Goal: Check status: Check status

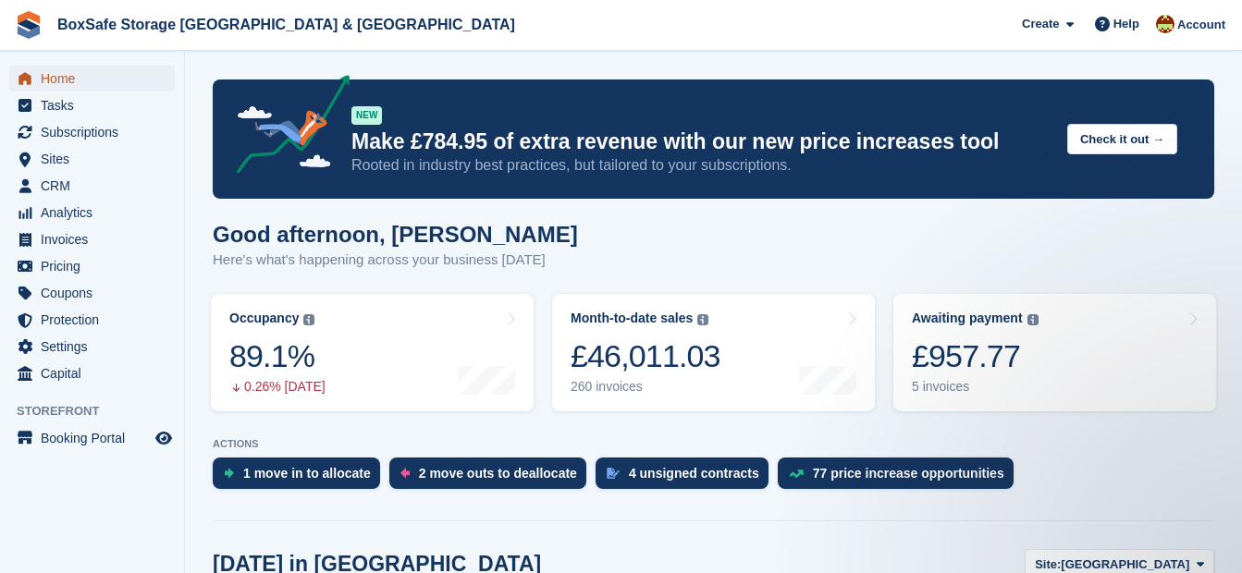
click at [86, 78] on span "Home" at bounding box center [96, 79] width 111 height 26
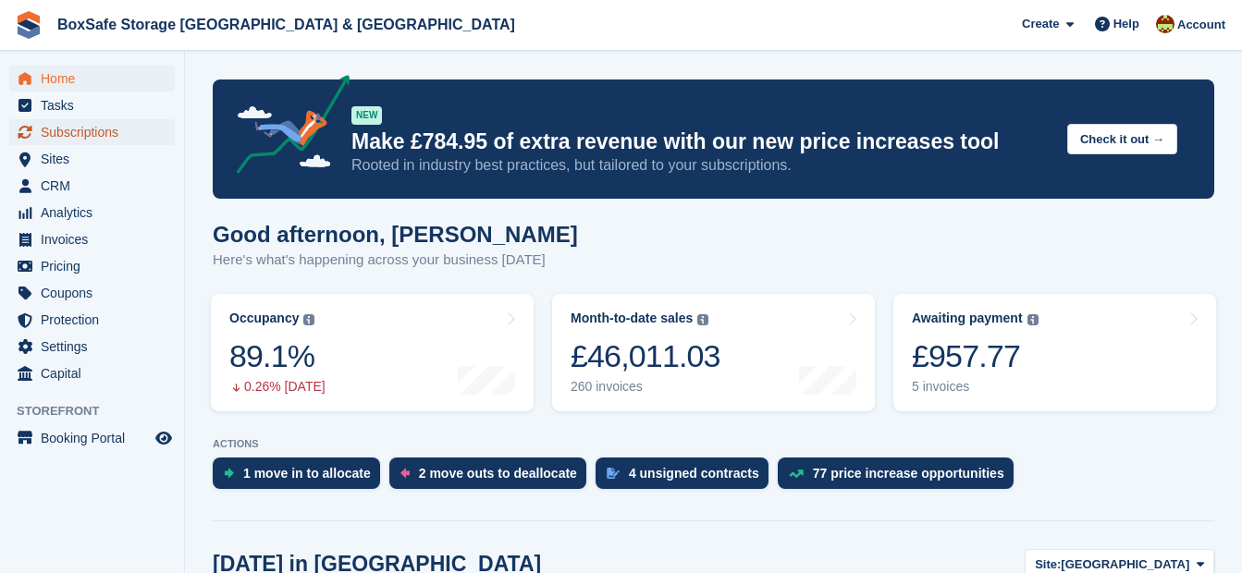
click at [100, 137] on span "Subscriptions" at bounding box center [96, 132] width 111 height 26
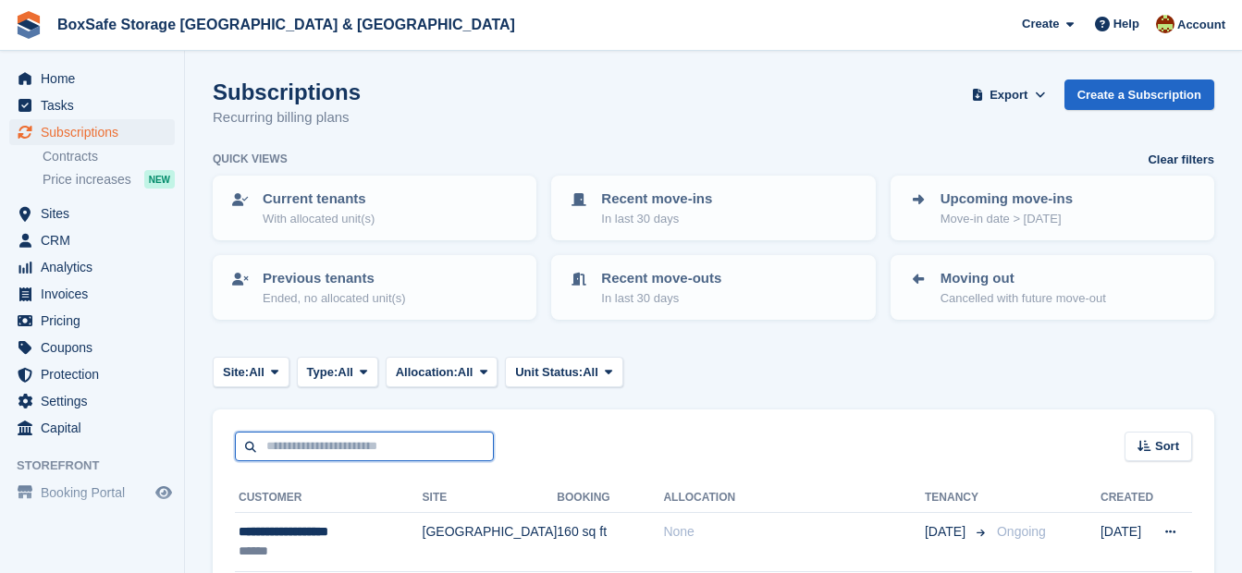
click at [305, 446] on input "text" at bounding box center [364, 447] width 259 height 31
type input "*****"
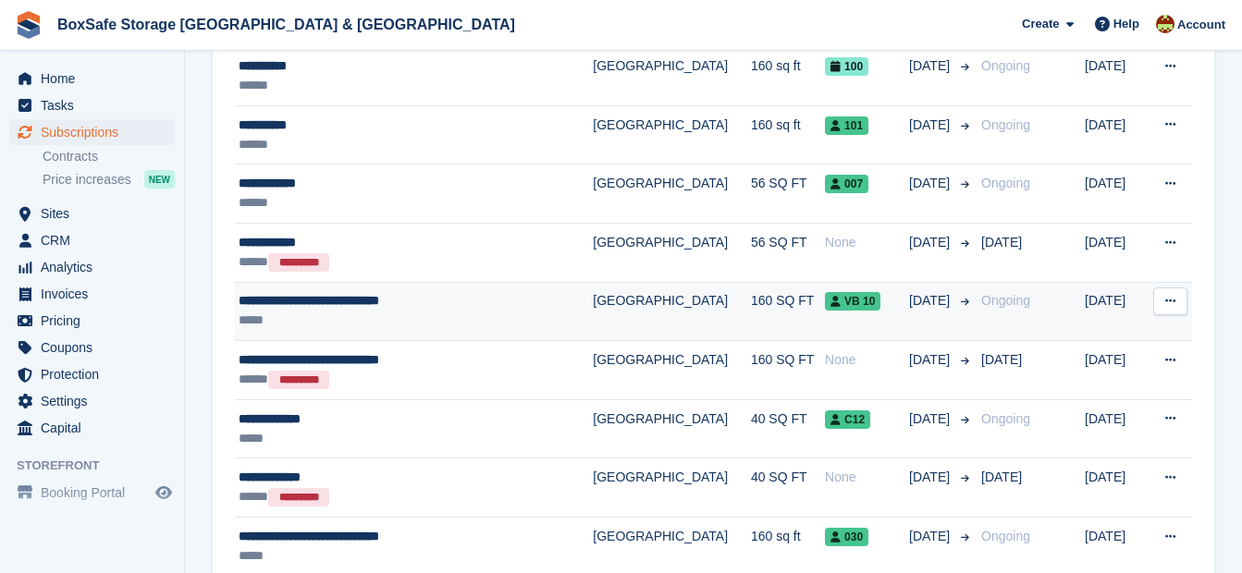
scroll to position [481, 0]
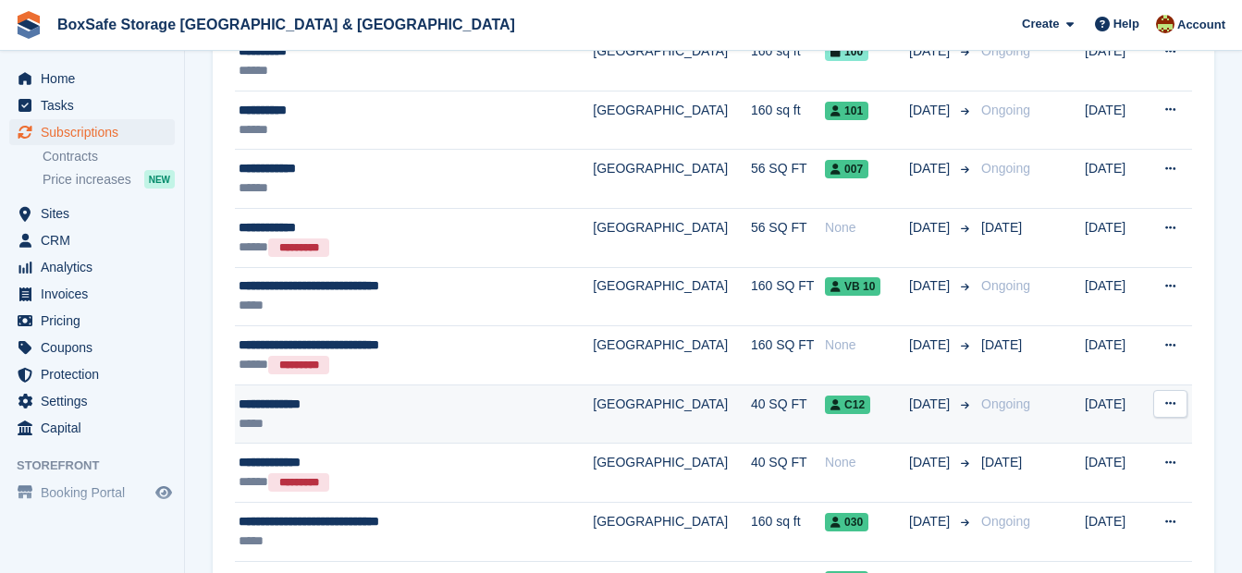
click at [287, 402] on div "**********" at bounding box center [390, 404] width 302 height 19
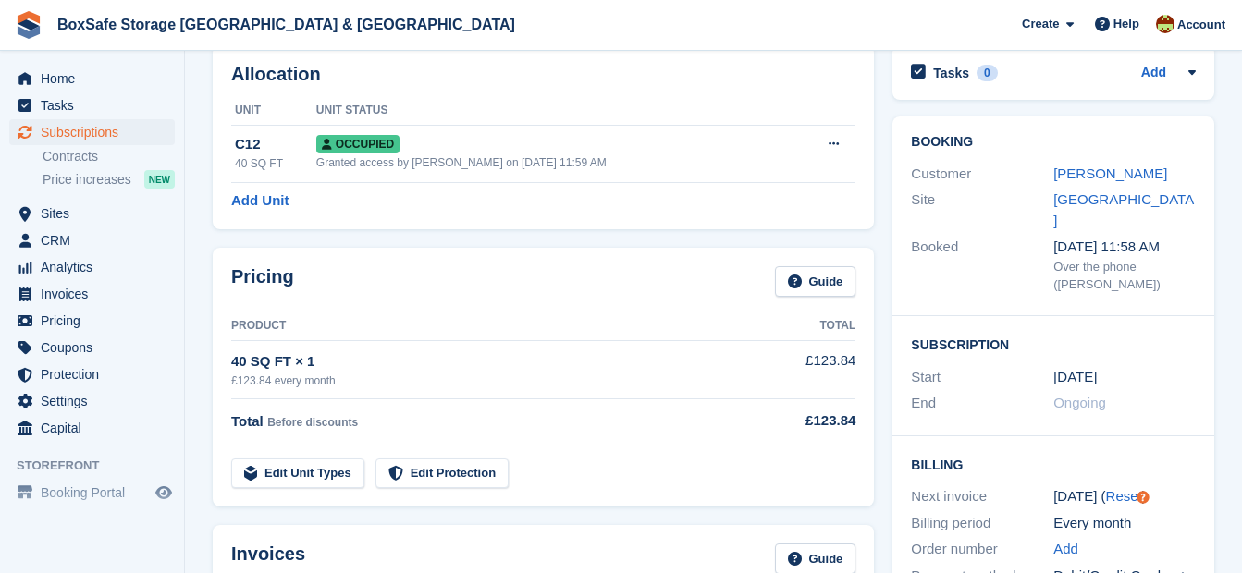
scroll to position [370, 0]
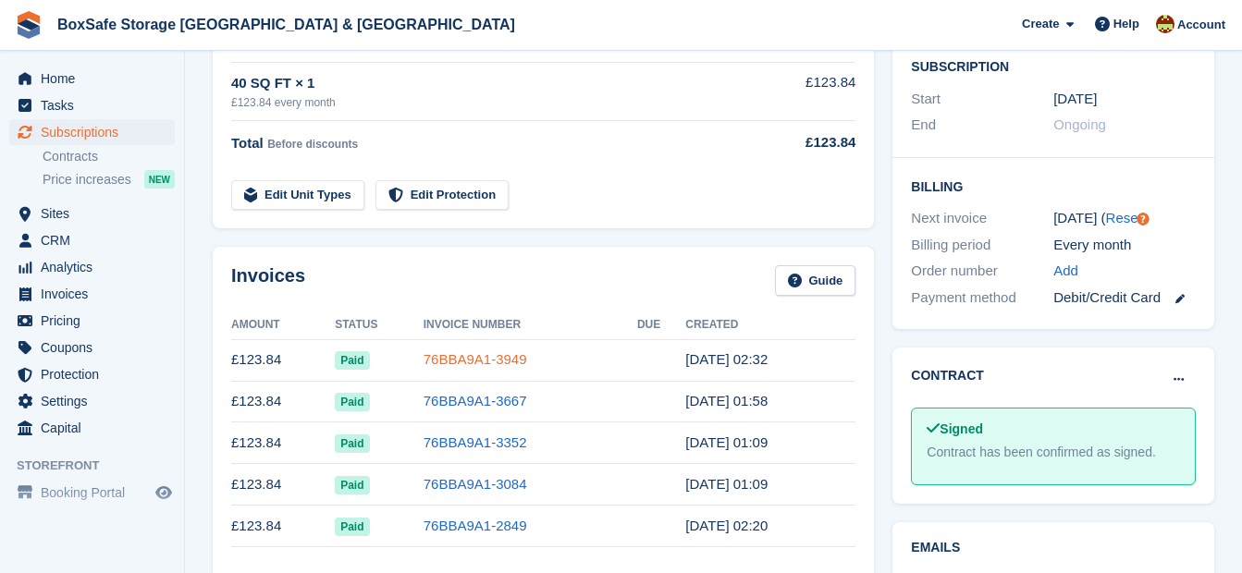
click at [448, 354] on link "76BBA9A1-3949" at bounding box center [476, 359] width 104 height 16
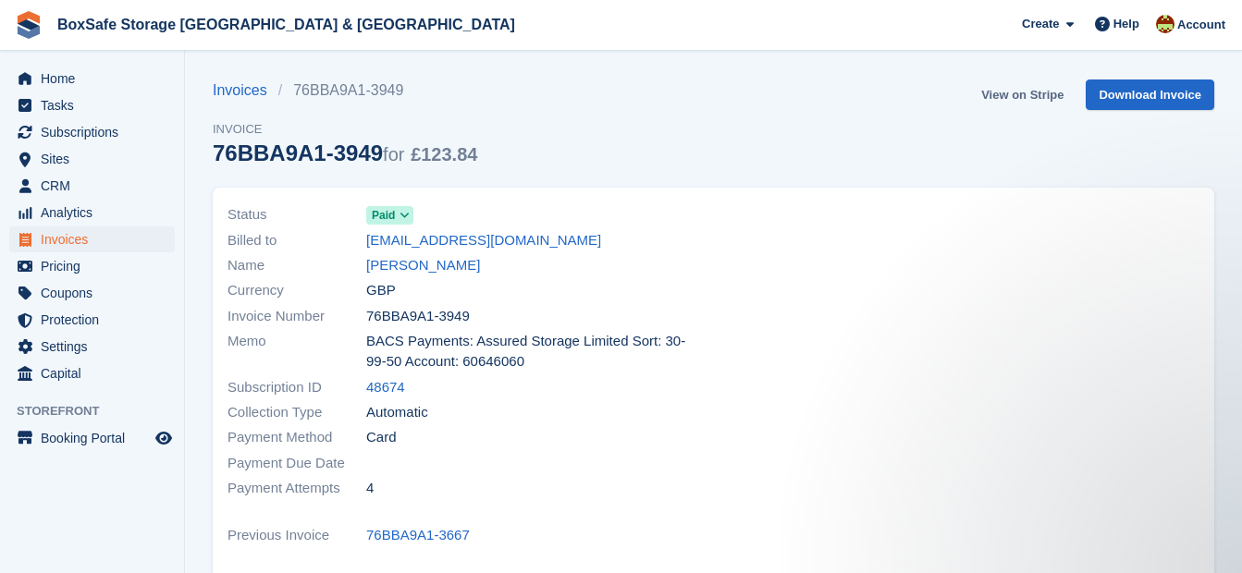
click at [1023, 99] on link "View on Stripe" at bounding box center [1022, 95] width 97 height 31
click at [75, 78] on span "Home" at bounding box center [96, 79] width 111 height 26
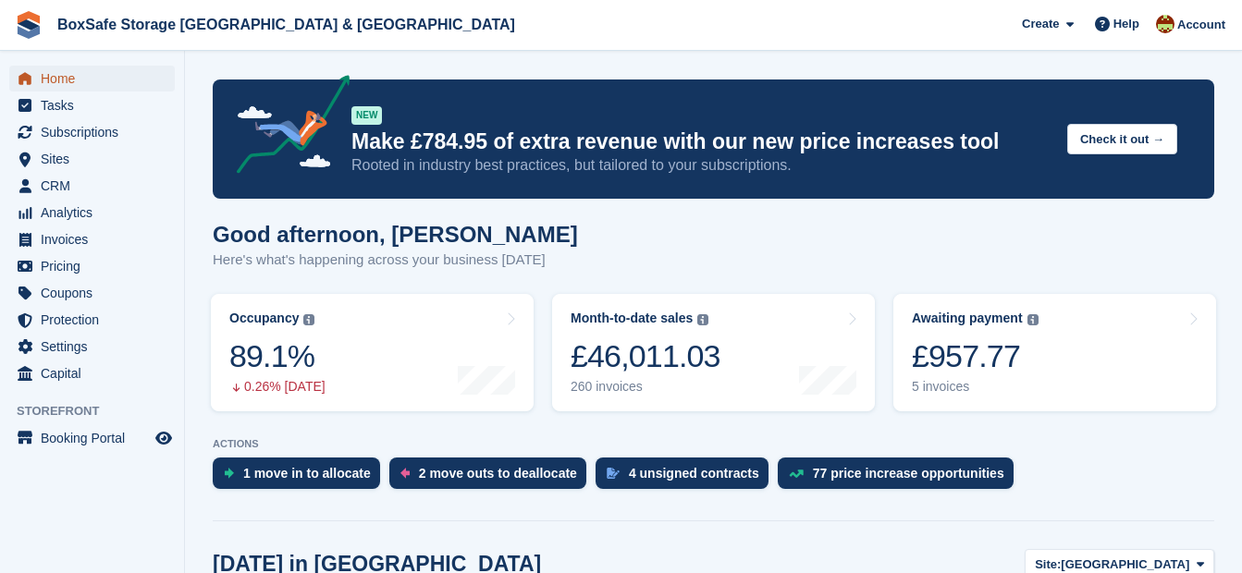
click at [77, 74] on span "Home" at bounding box center [96, 79] width 111 height 26
